Goal: Transaction & Acquisition: Purchase product/service

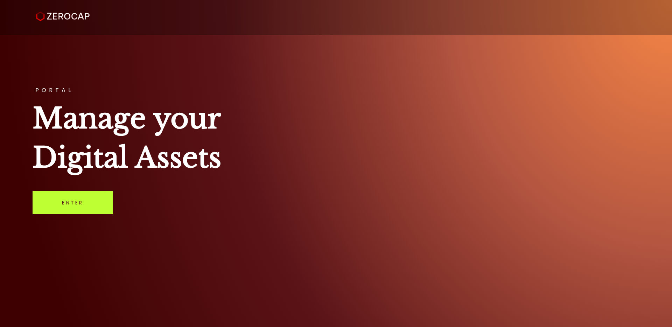
click at [79, 201] on link "Enter" at bounding box center [73, 202] width 80 height 23
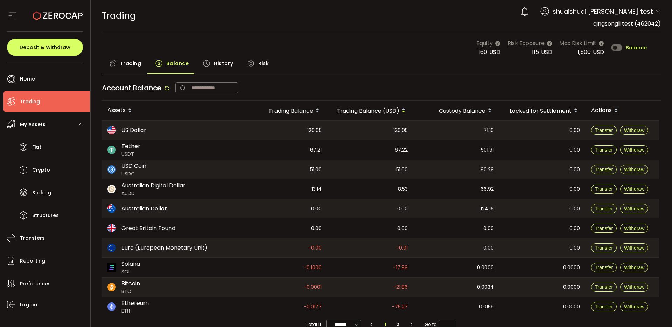
click at [460, 42] on div "Equity 160 USD Risk Exposure 115 USD Max Risk Limit 1,500 USD Balance" at bounding box center [381, 47] width 559 height 17
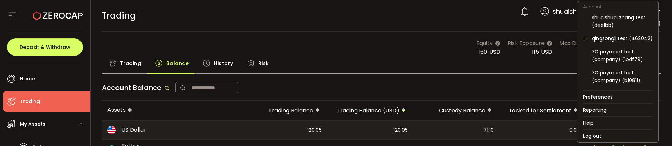
drag, startPoint x: 654, startPoint y: 12, endPoint x: 233, endPoint y: 14, distance: 420.4
click at [258, 17] on body "#icon-aud_portfolio .cls-1 { font-size: 12px; fill: #fdfbfb; font-family: "Adob…" at bounding box center [336, 73] width 672 height 146
